Goal: Information Seeking & Learning: Understand process/instructions

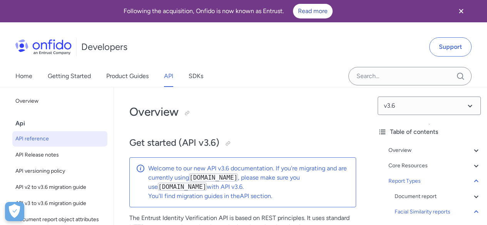
scroll to position [50048, 0]
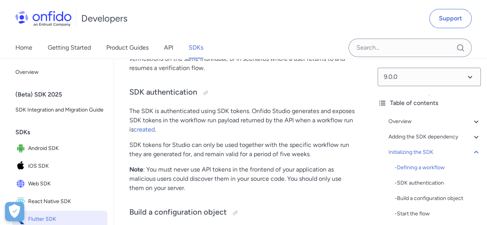
scroll to position [1835, 0]
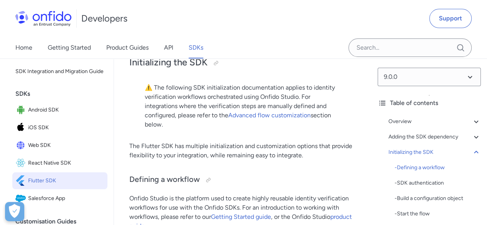
scroll to position [1462, 0]
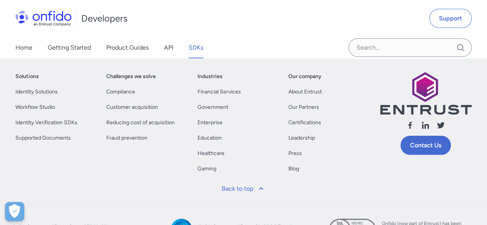
scroll to position [8298, 0]
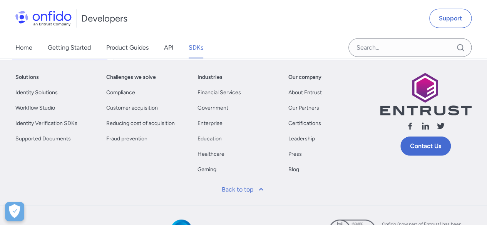
drag, startPoint x: 132, startPoint y: 97, endPoint x: 288, endPoint y: 128, distance: 159.6
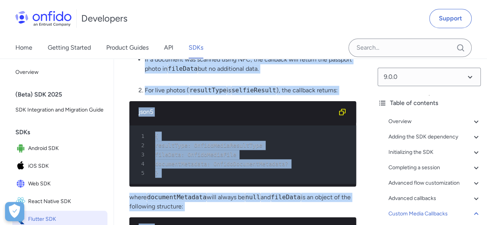
scroll to position [7491, 0]
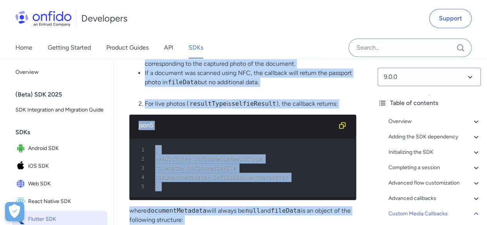
click at [257, 4] on div "5 }" at bounding box center [238, -1] width 213 height 9
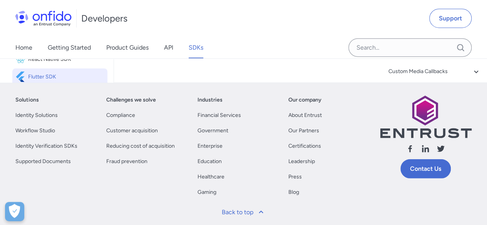
scroll to position [8260, 0]
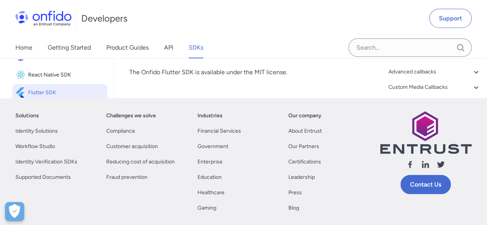
drag, startPoint x: 128, startPoint y: 107, endPoint x: 265, endPoint y: 162, distance: 147.4
copy div "Onfido Overview The Onfido Smart Capture SDKs provide a set of screens and func…"
